Goal: Information Seeking & Learning: Compare options

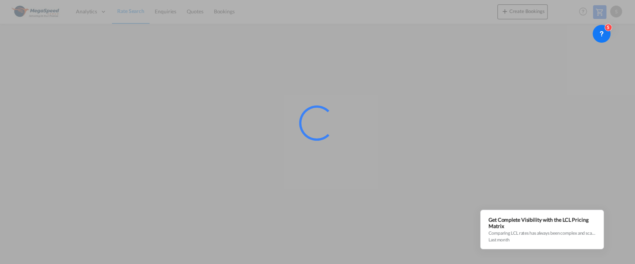
click at [326, 220] on div at bounding box center [317, 132] width 635 height 264
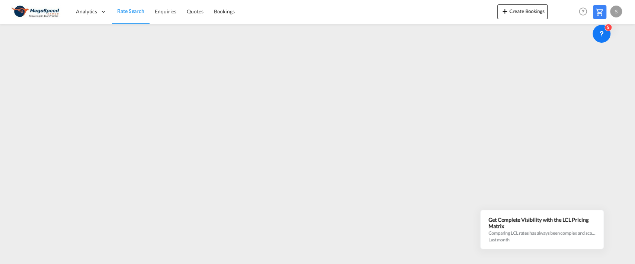
click at [131, 13] on span "Rate Search" at bounding box center [130, 11] width 27 height 6
click at [125, 13] on span "Rate Search" at bounding box center [130, 11] width 27 height 6
